Goal: Task Accomplishment & Management: Manage account settings

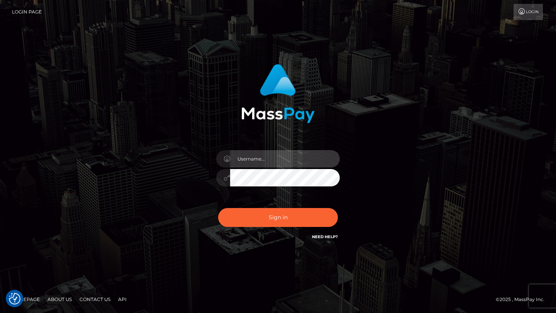
click at [258, 159] on input "text" at bounding box center [285, 158] width 110 height 17
type input "tyler.gig"
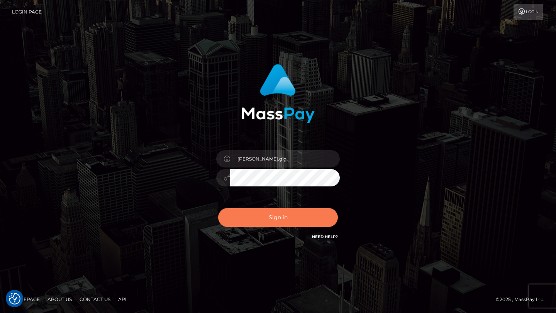
click at [286, 224] on button "Sign in" at bounding box center [278, 217] width 120 height 19
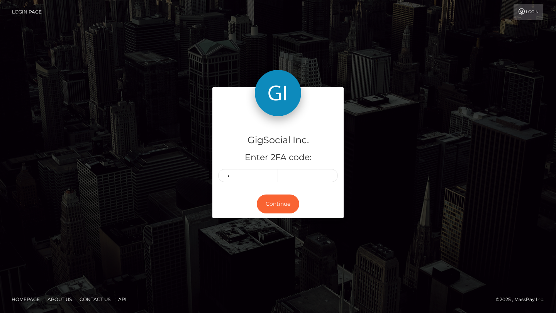
type input "7"
type input "4"
type input "9"
type input "7"
type input "6"
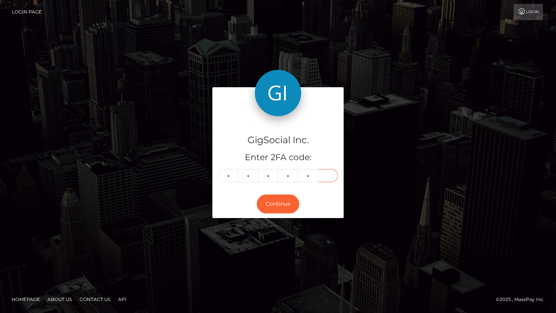
type input "5"
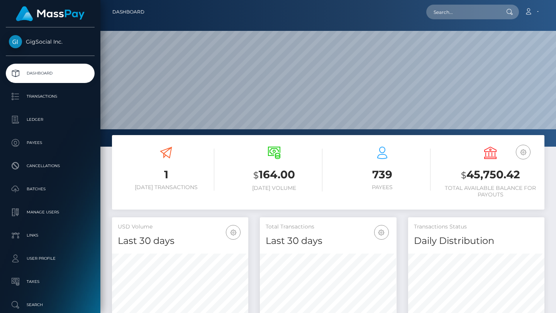
scroll to position [137, 136]
